Goal: Task Accomplishment & Management: Use online tool/utility

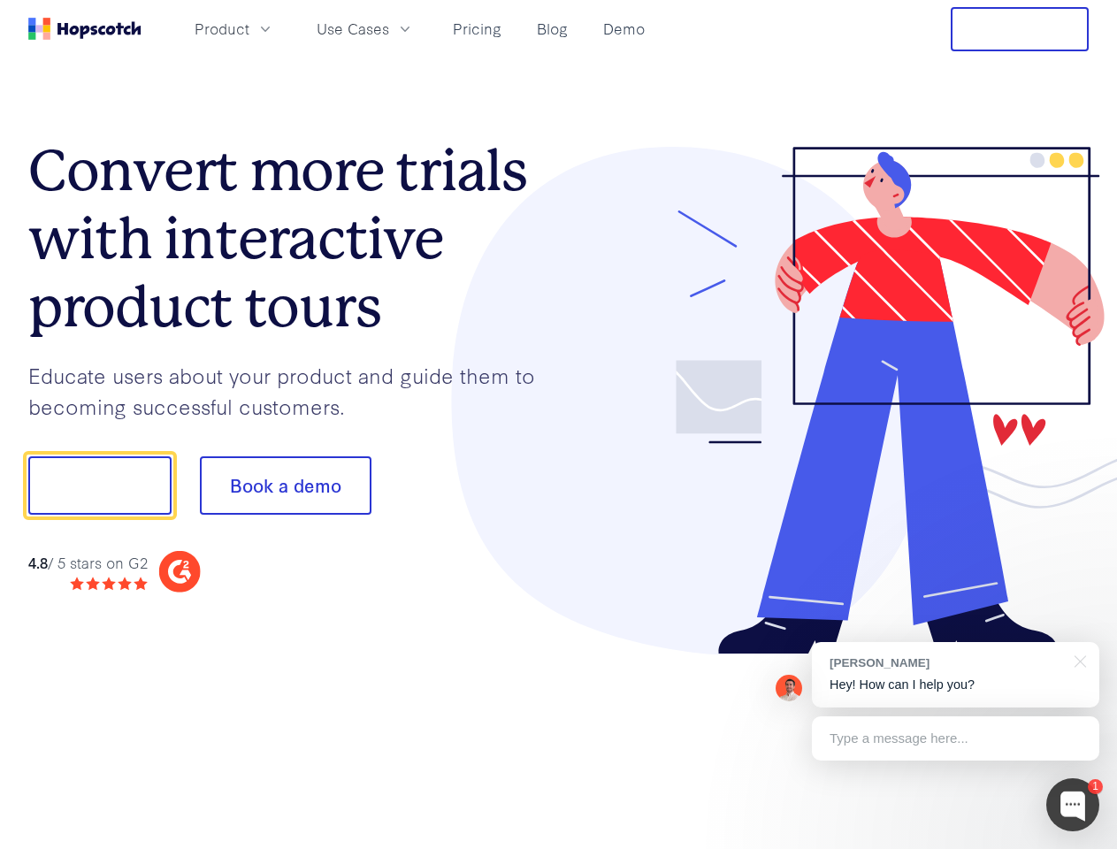
click at [559, 425] on div at bounding box center [824, 401] width 531 height 509
click at [249, 28] on span "Product" at bounding box center [222, 29] width 55 height 22
click at [389, 28] on span "Use Cases" at bounding box center [353, 29] width 73 height 22
click at [1020, 29] on button "Free Trial" at bounding box center [1020, 29] width 138 height 44
click at [99, 486] on button "Show me!" at bounding box center [99, 485] width 143 height 58
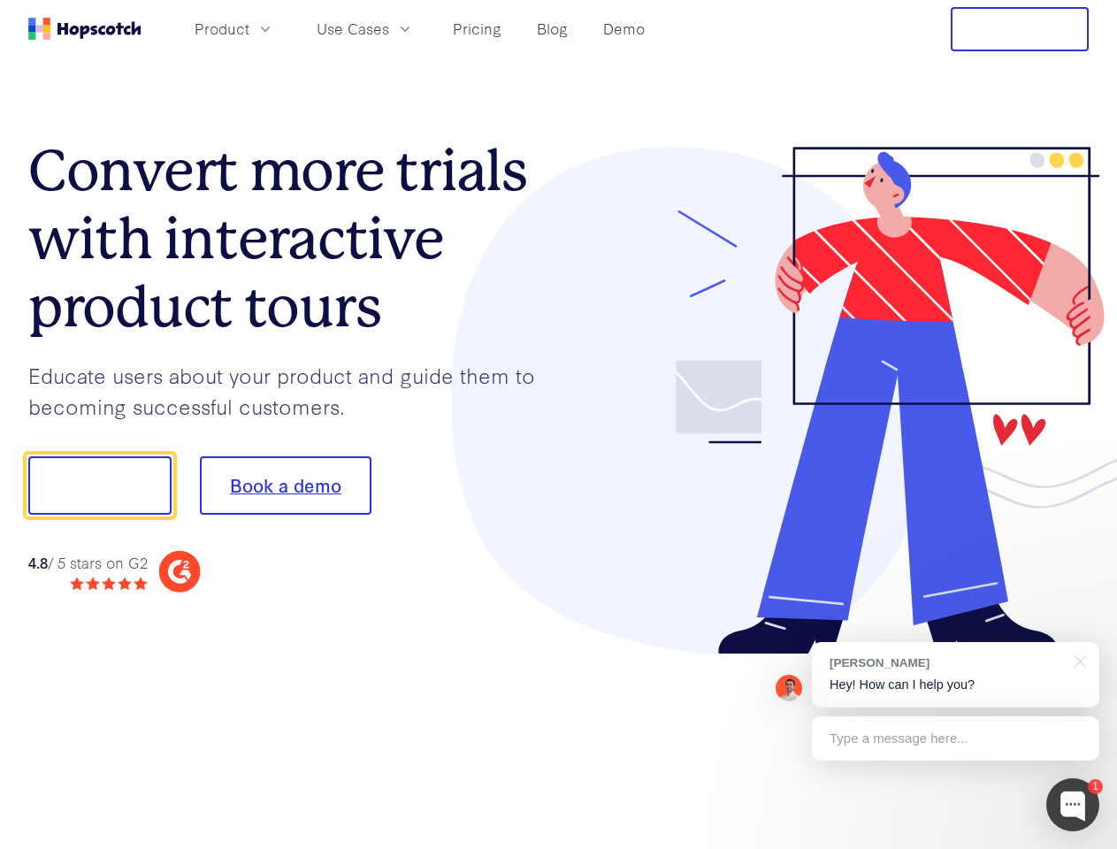
click at [285, 486] on button "Book a demo" at bounding box center [286, 485] width 172 height 58
click at [1073, 805] on div at bounding box center [1073, 804] width 53 height 53
click at [955, 675] on div "[PERSON_NAME] Hey! How can I help you?" at bounding box center [956, 674] width 288 height 65
click at [1078, 660] on div at bounding box center [934, 483] width 332 height 590
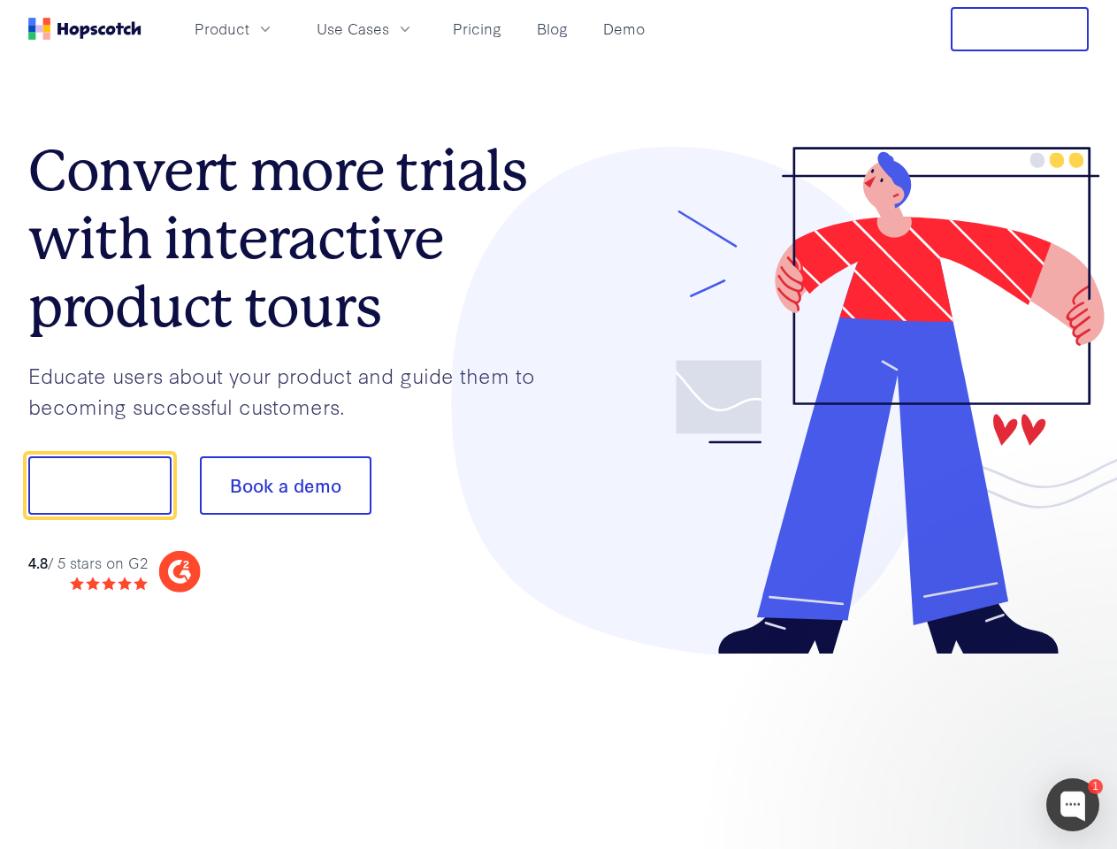
click at [955, 739] on div at bounding box center [934, 602] width 332 height 353
